Goal: Connect with others: Connect with others

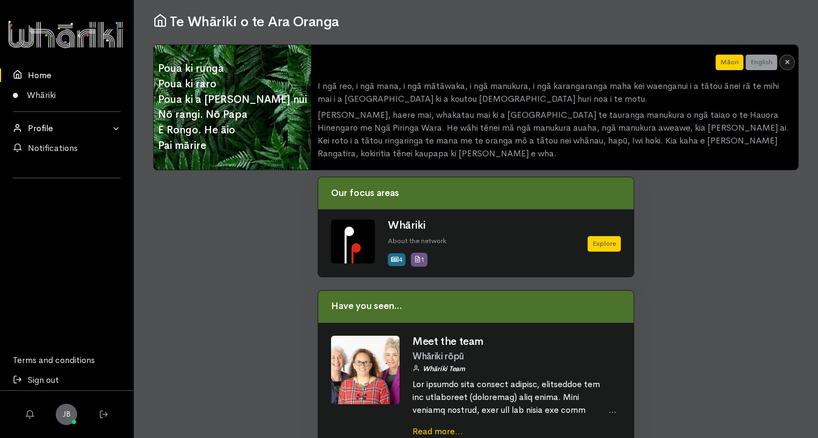
click at [51, 127] on link "Profile" at bounding box center [66, 128] width 133 height 20
click at [59, 152] on link "My Profile" at bounding box center [66, 149] width 133 height 20
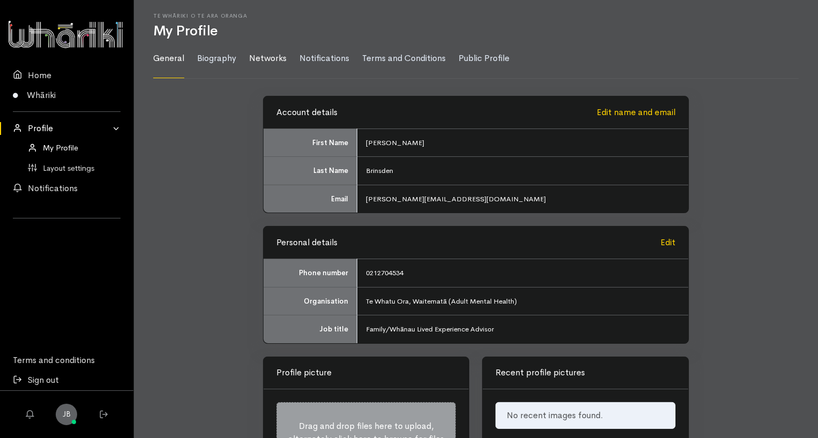
click at [260, 57] on link "Networks" at bounding box center [268, 58] width 38 height 39
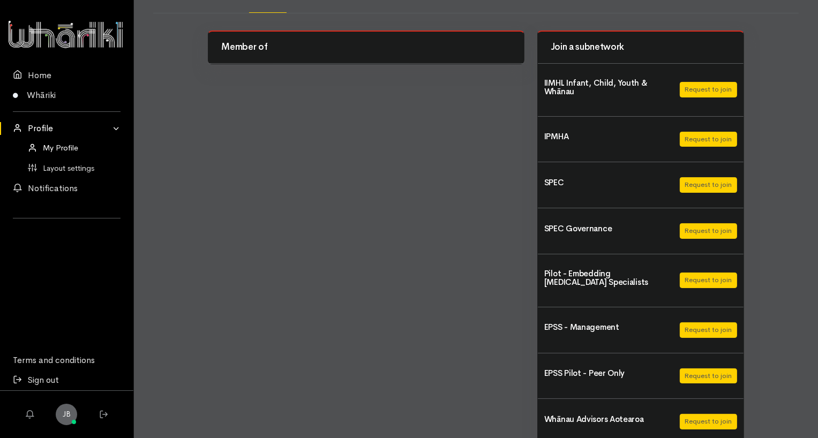
scroll to position [85, 0]
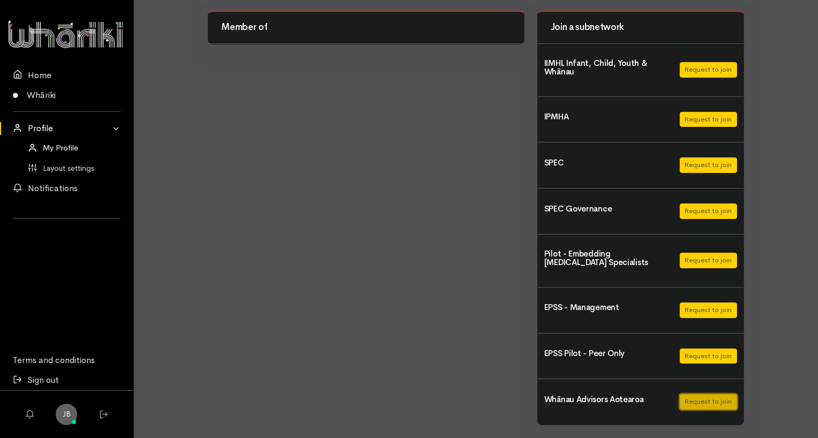
click at [702, 406] on button "Request to join" at bounding box center [708, 402] width 57 height 16
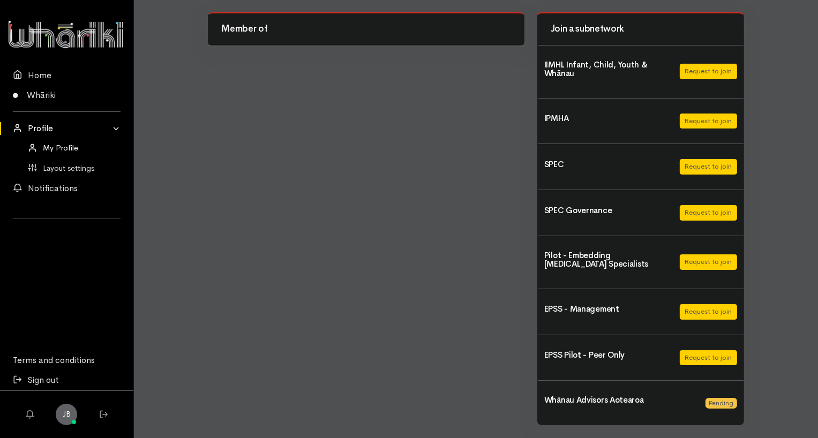
scroll to position [84, 0]
click at [75, 168] on link "Layout settings" at bounding box center [66, 169] width 133 height 20
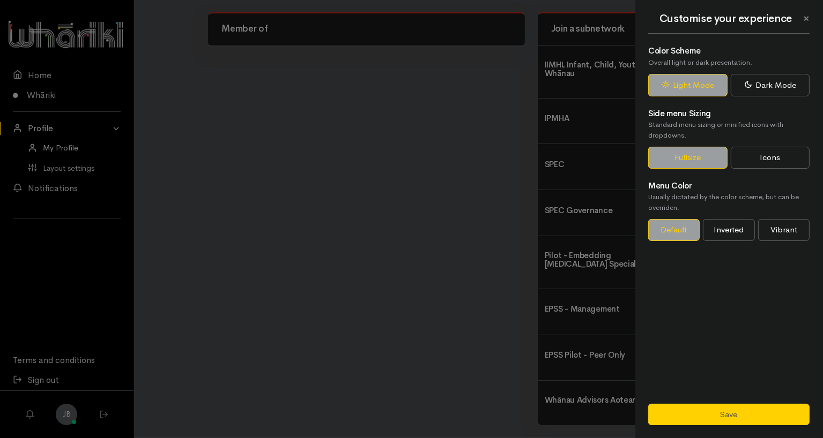
click at [808, 20] on span "×" at bounding box center [806, 19] width 6 height 16
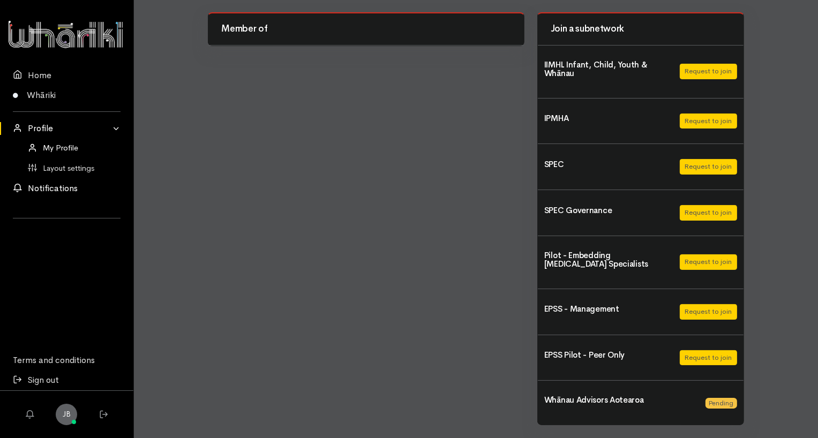
click at [59, 189] on link "Notifications" at bounding box center [66, 188] width 133 height 20
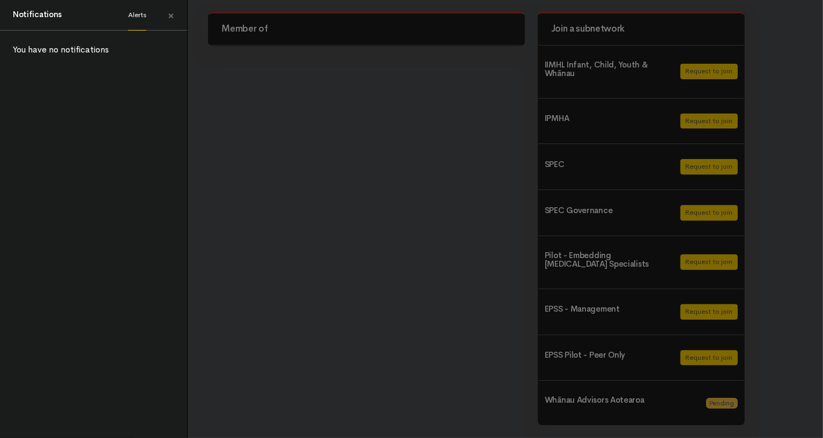
click at [132, 13] on link "Alerts" at bounding box center [137, 15] width 18 height 31
click at [144, 14] on link "Alerts" at bounding box center [137, 15] width 18 height 31
drag, startPoint x: 36, startPoint y: 16, endPoint x: 152, endPoint y: 13, distance: 116.3
click at [36, 16] on h4 "Notifications" at bounding box center [37, 15] width 49 height 12
click at [175, 16] on link "×" at bounding box center [171, 16] width 32 height 29
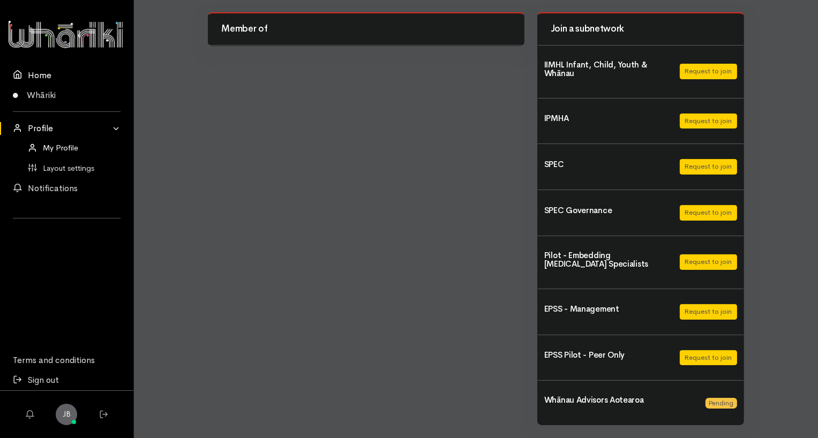
click at [43, 76] on link "Home" at bounding box center [66, 75] width 133 height 20
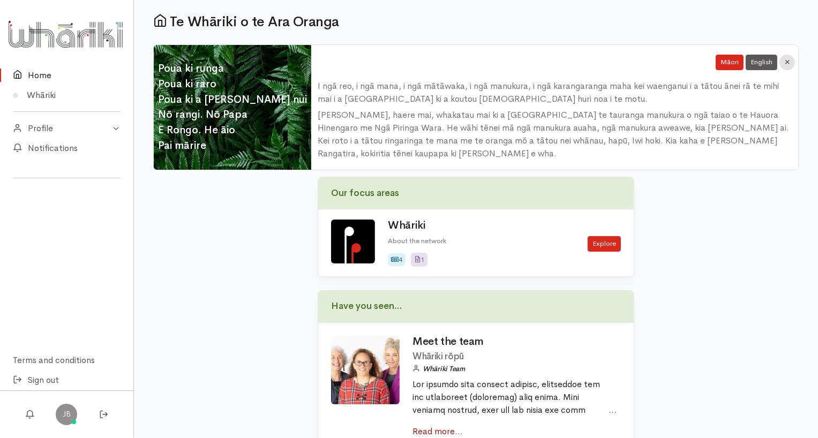
scroll to position [13, 0]
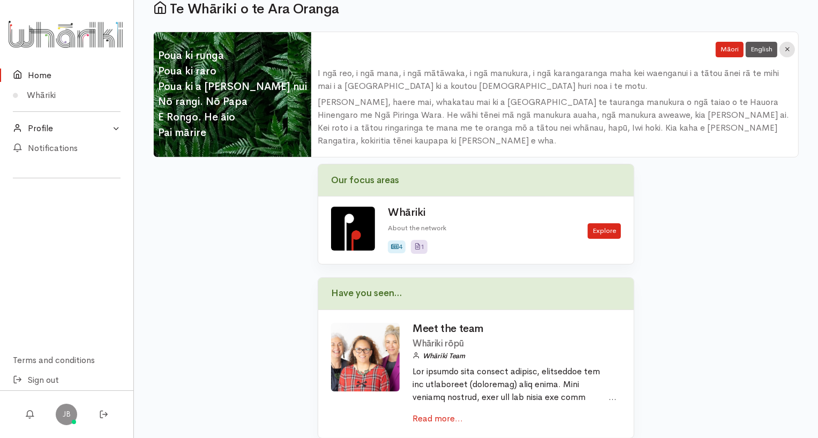
click at [116, 127] on link "Profile" at bounding box center [66, 128] width 133 height 20
click at [44, 378] on link "Sign out" at bounding box center [66, 381] width 133 height 20
